Goal: Find specific page/section: Find specific page/section

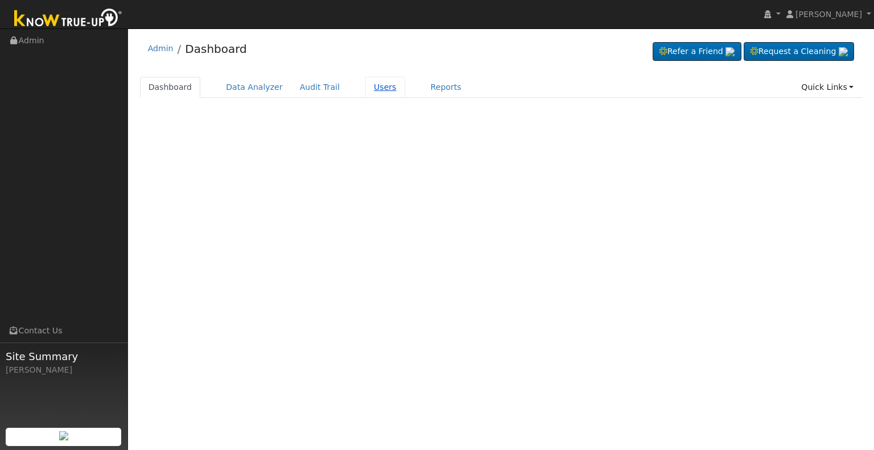
click at [367, 85] on link "Users" at bounding box center [385, 87] width 40 height 21
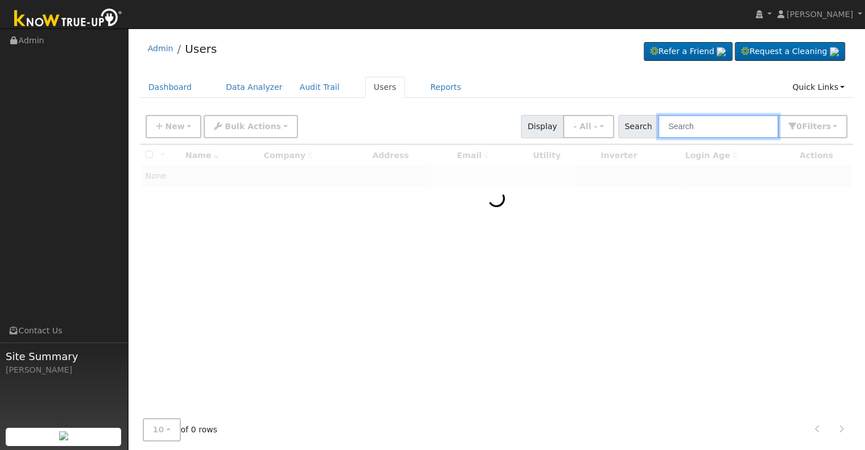
click at [702, 125] on input "text" at bounding box center [718, 126] width 121 height 23
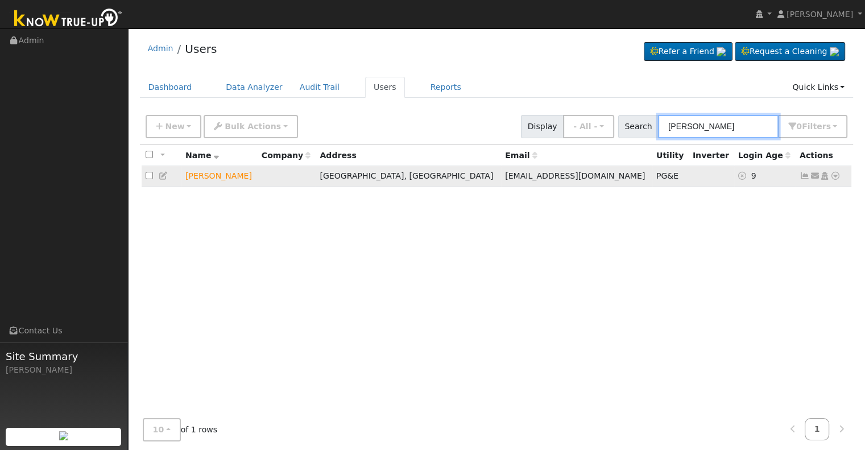
type input "bradley swindell"
click at [838, 178] on icon at bounding box center [836, 176] width 10 height 8
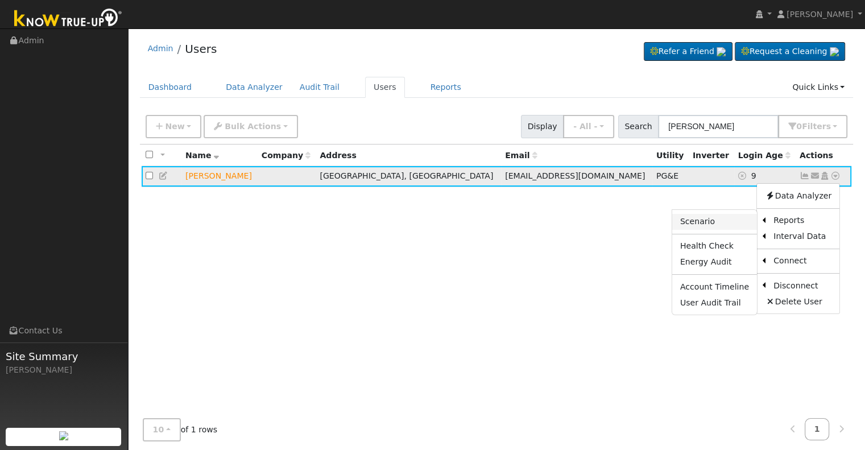
click at [722, 222] on link "Scenario" at bounding box center [715, 222] width 85 height 16
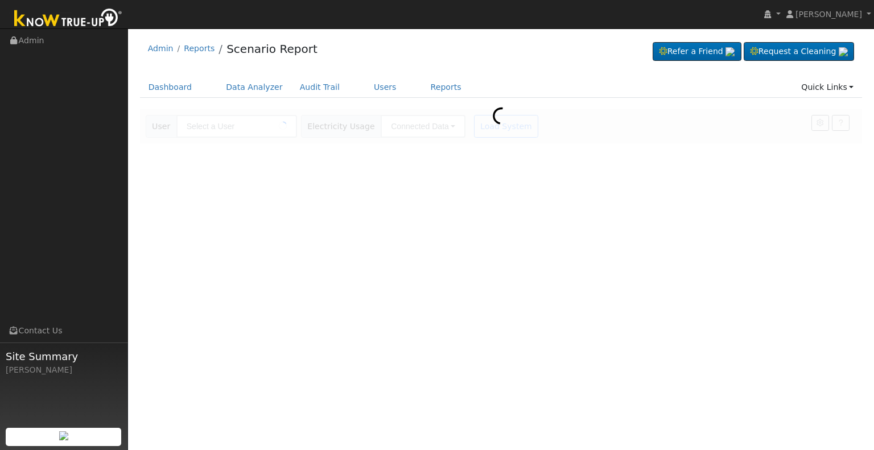
type input "[PERSON_NAME]"
